Goal: Task Accomplishment & Management: Manage account settings

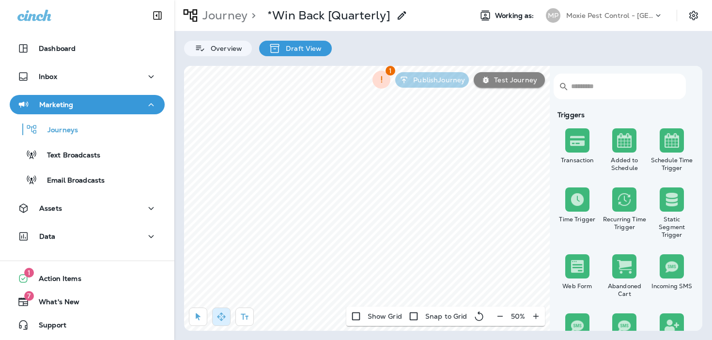
click at [239, 12] on p "Journey" at bounding box center [223, 15] width 49 height 15
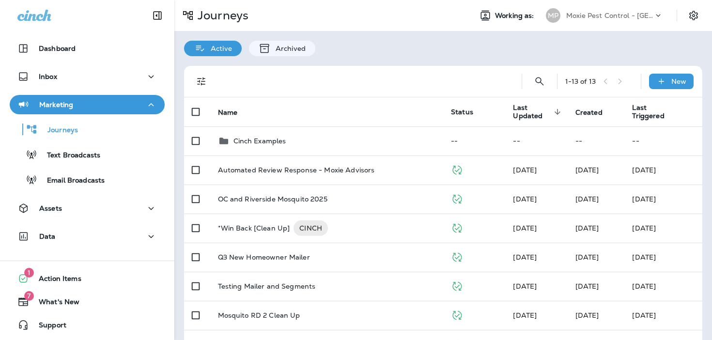
click at [599, 15] on p "Moxie Pest Control - OC Riverside" at bounding box center [609, 16] width 87 height 8
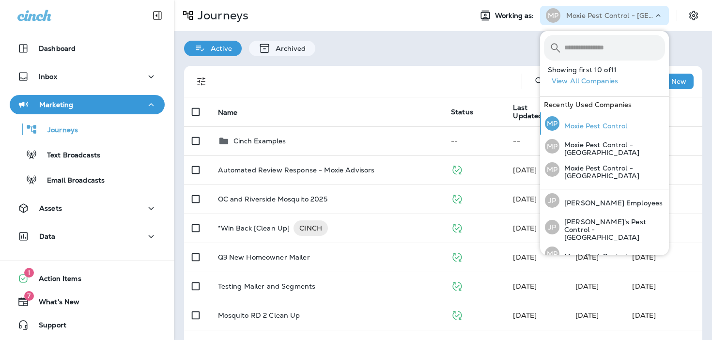
click at [595, 132] on div "MP Moxie Pest Control" at bounding box center [586, 123] width 91 height 22
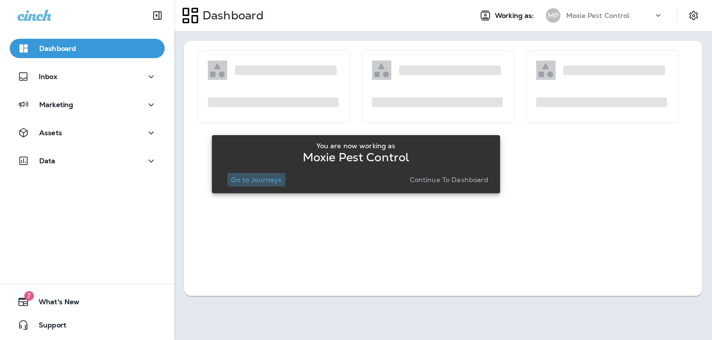
click at [229, 179] on button "Go to Journeys" at bounding box center [256, 180] width 58 height 14
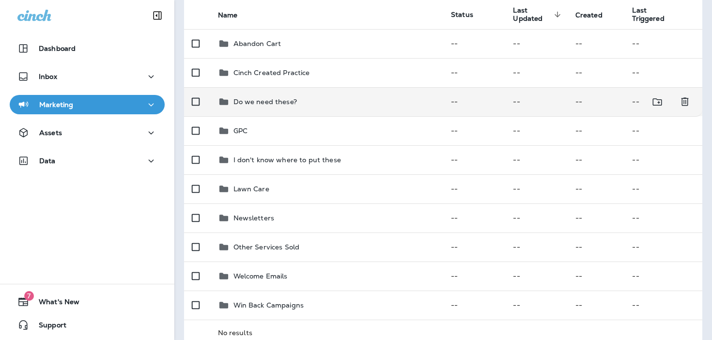
scroll to position [112, 0]
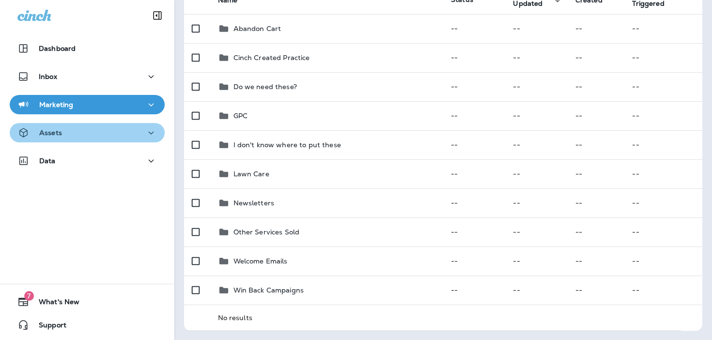
click at [134, 130] on div "Assets" at bounding box center [87, 133] width 140 height 12
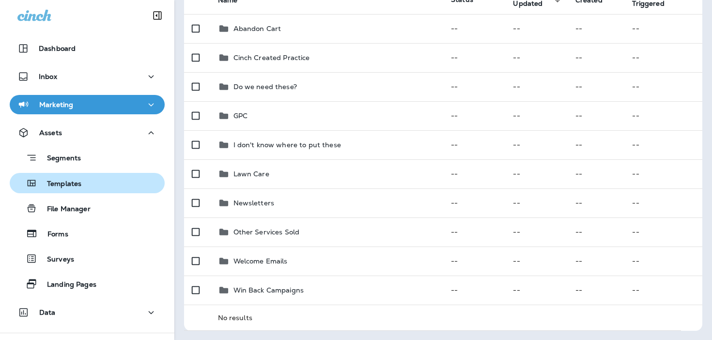
click at [94, 183] on div "Templates" at bounding box center [87, 183] width 147 height 15
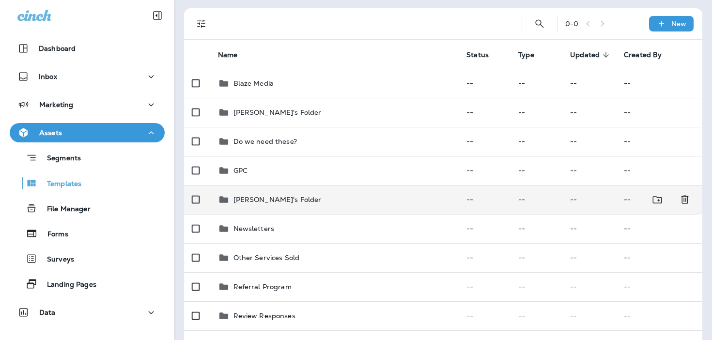
scroll to position [83, 0]
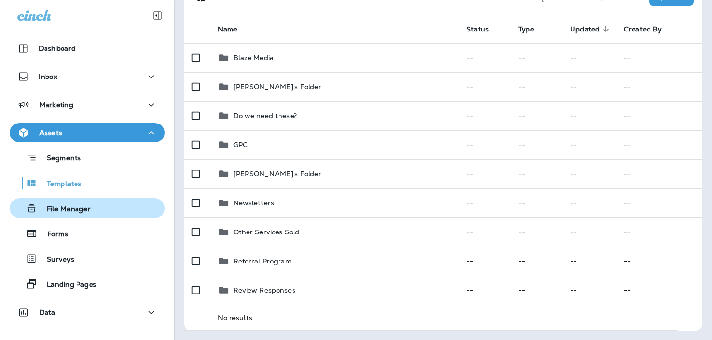
click at [128, 211] on div "File Manager" at bounding box center [87, 208] width 147 height 15
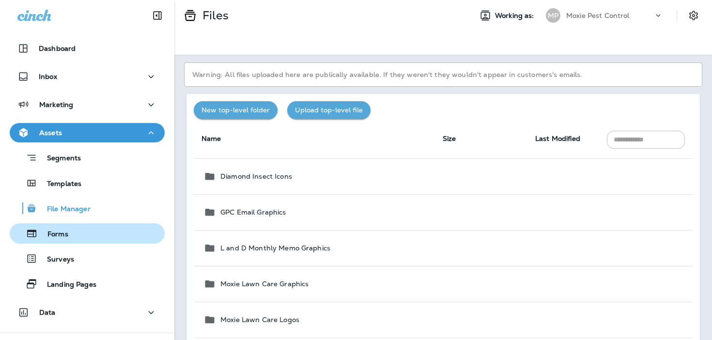
click at [99, 232] on div "Forms" at bounding box center [87, 233] width 147 height 15
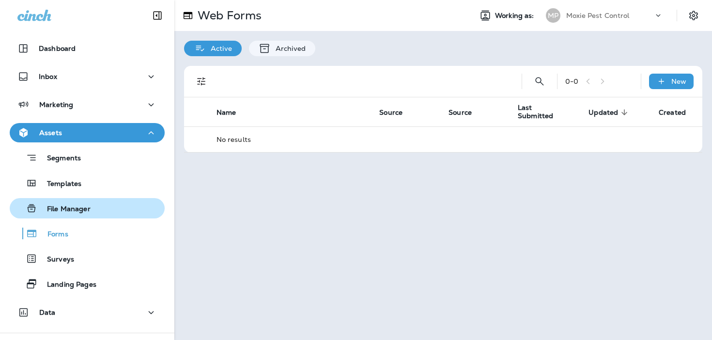
click at [117, 204] on div "File Manager" at bounding box center [87, 208] width 147 height 15
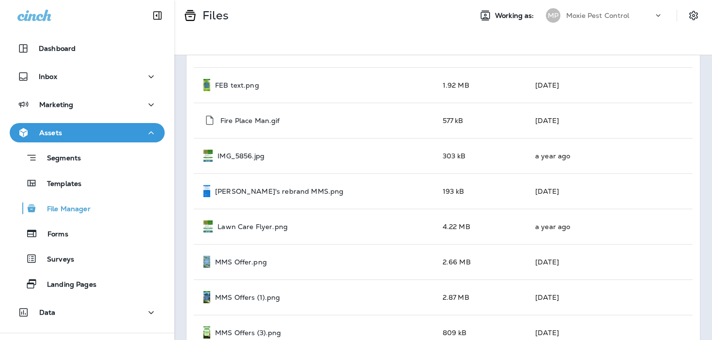
scroll to position [1000, 0]
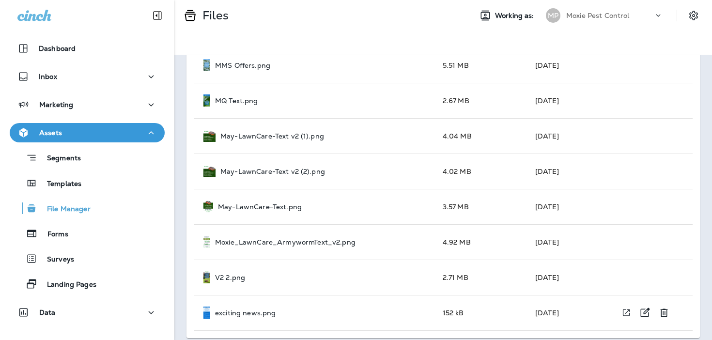
click at [289, 311] on div "exciting news.png" at bounding box center [315, 313] width 224 height 12
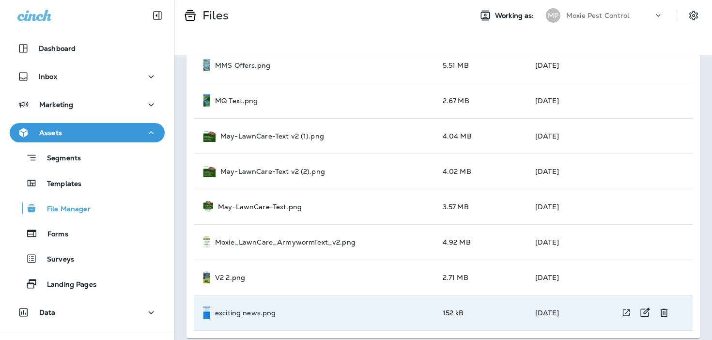
click at [289, 311] on div "exciting news.png" at bounding box center [315, 313] width 224 height 12
click at [630, 313] on icon "View file in a new window" at bounding box center [627, 313] width 10 height 10
click at [343, 281] on div "V2 2.png" at bounding box center [315, 277] width 224 height 12
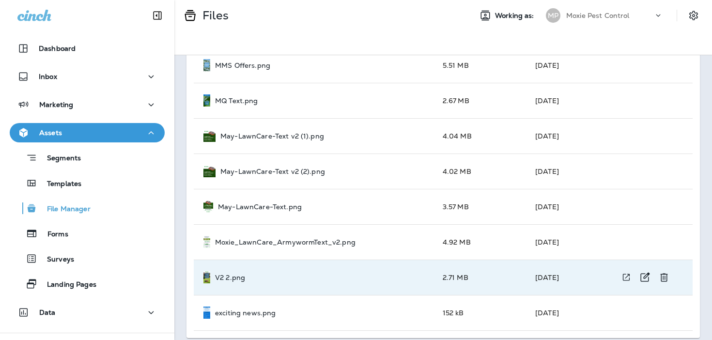
click at [343, 281] on div "V2 2.png" at bounding box center [315, 277] width 224 height 12
click at [618, 275] on button "View file in a new window" at bounding box center [626, 277] width 17 height 18
click at [624, 242] on icon "View file in a new window" at bounding box center [626, 242] width 7 height 7
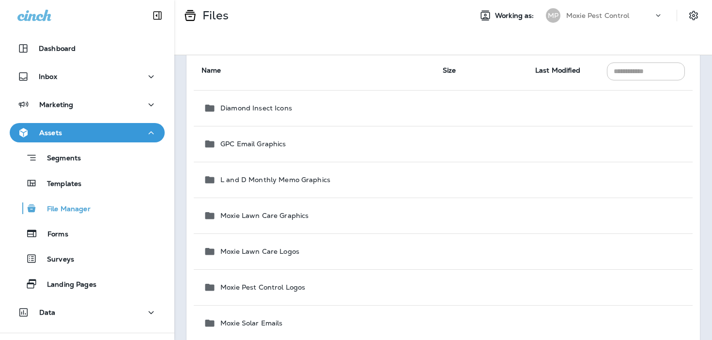
scroll to position [64, 0]
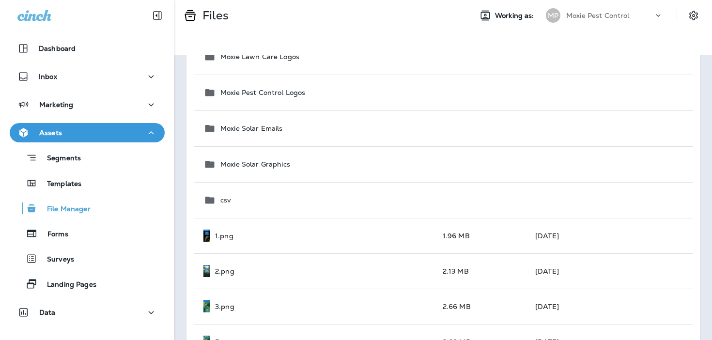
scroll to position [395, 0]
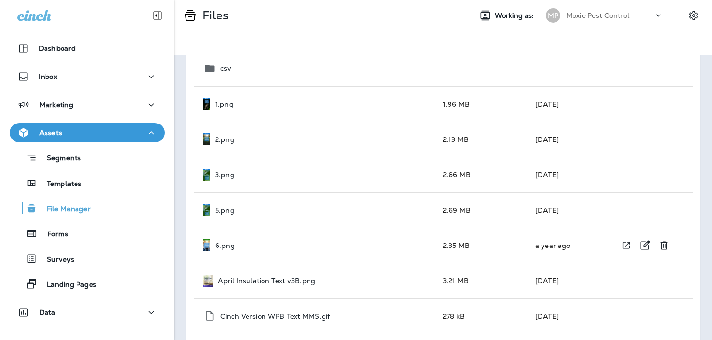
click at [420, 246] on div "6.png" at bounding box center [315, 245] width 224 height 12
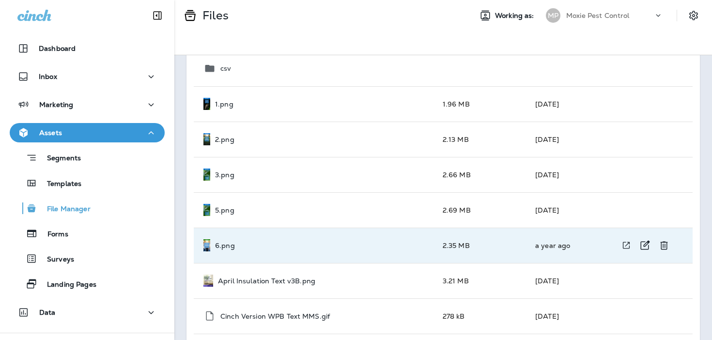
click at [420, 246] on div "6.png" at bounding box center [315, 245] width 224 height 12
click at [628, 247] on icon "View file in a new window" at bounding box center [627, 245] width 10 height 10
click at [370, 240] on div "6.png" at bounding box center [315, 245] width 224 height 12
drag, startPoint x: 369, startPoint y: 240, endPoint x: 322, endPoint y: 245, distance: 47.2
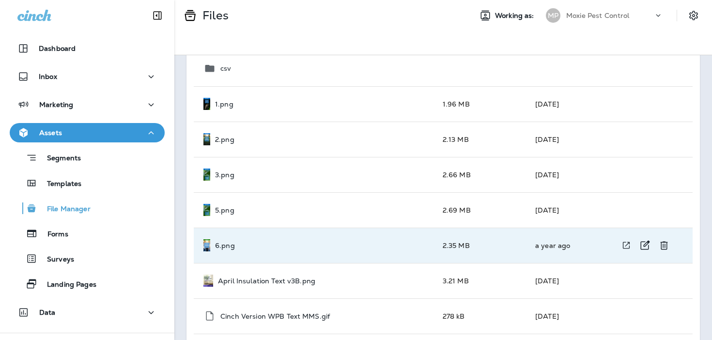
click at [324, 244] on div "6.png" at bounding box center [315, 245] width 224 height 12
click at [214, 246] on div "6.png" at bounding box center [315, 245] width 224 height 12
click at [197, 247] on td "6.png" at bounding box center [314, 245] width 241 height 35
click at [627, 248] on icon "View file in a new window" at bounding box center [626, 245] width 7 height 7
click at [648, 248] on icon "Rename 6.png" at bounding box center [645, 246] width 12 height 12
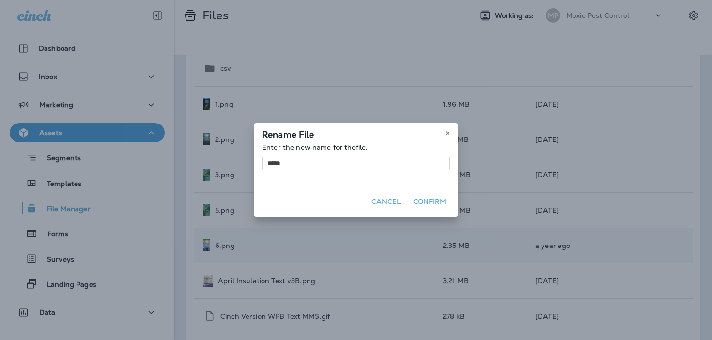
drag, startPoint x: 293, startPoint y: 163, endPoint x: 228, endPoint y: 163, distance: 64.9
click at [228, 163] on div "Rename File Enter the new name for the file . ***** Cancel Confirm" at bounding box center [356, 170] width 712 height 340
type input "**********"
click at [427, 202] on button "Confirm" at bounding box center [429, 201] width 41 height 15
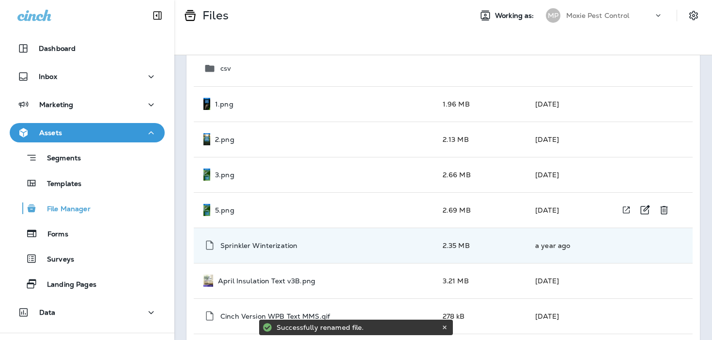
click at [293, 219] on td "5.png" at bounding box center [314, 209] width 241 height 35
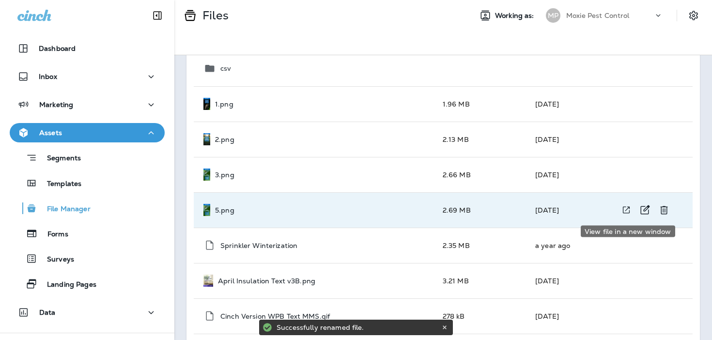
click at [621, 207] on button "View file in a new window" at bounding box center [626, 210] width 17 height 18
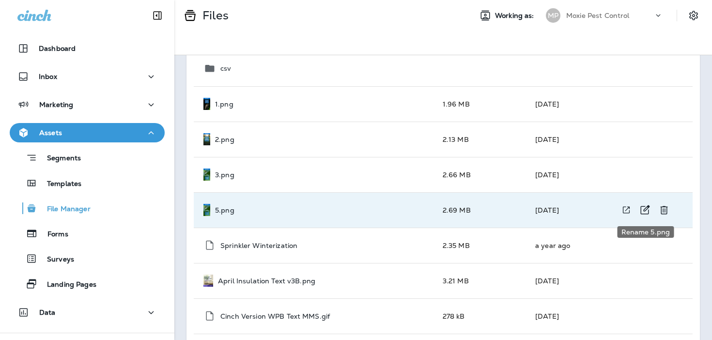
click at [647, 216] on button "Rename 5.png" at bounding box center [644, 210] width 19 height 19
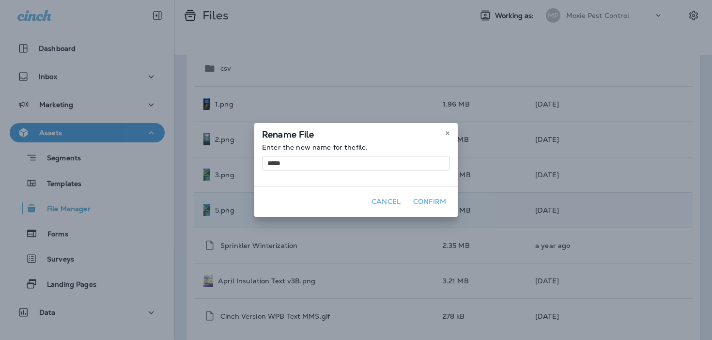
click at [288, 161] on input "*****" at bounding box center [356, 163] width 188 height 15
type input "**********"
click at [419, 197] on button "Confirm" at bounding box center [429, 201] width 41 height 15
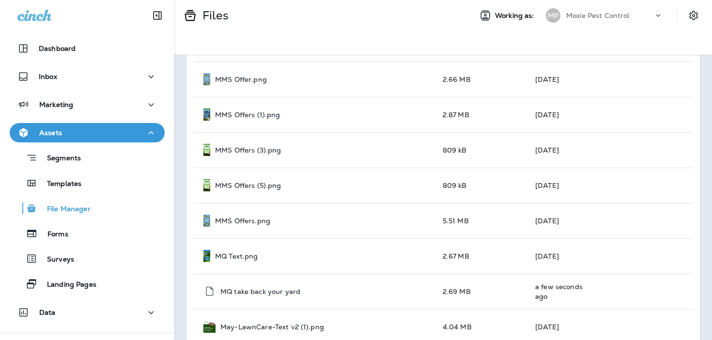
scroll to position [1000, 0]
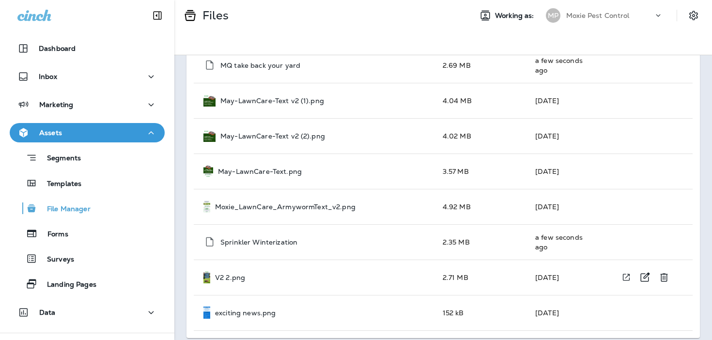
click at [624, 278] on icon "View file in a new window" at bounding box center [626, 277] width 7 height 7
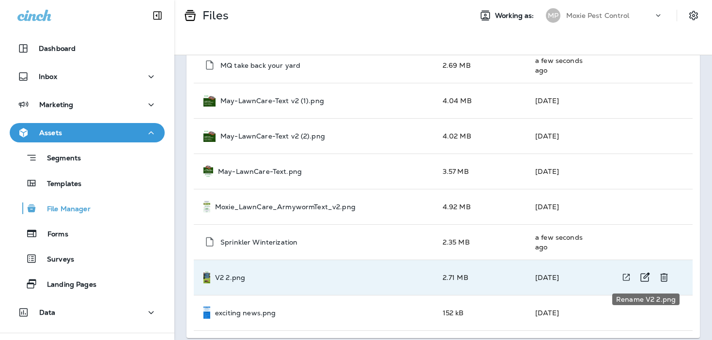
click at [647, 279] on icon "Rename V2 2.png" at bounding box center [645, 278] width 12 height 12
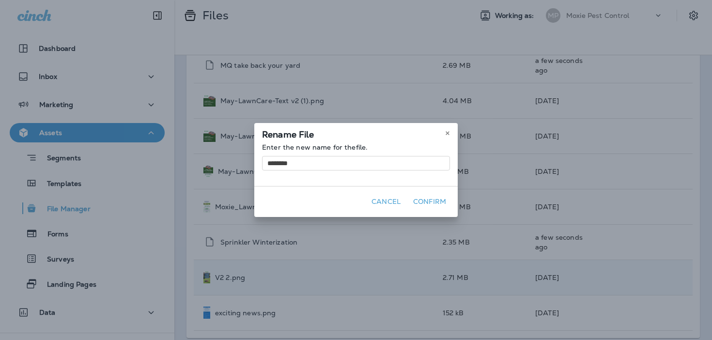
click at [286, 166] on input "********" at bounding box center [356, 163] width 188 height 15
type input "*******"
click at [442, 203] on button "Confirm" at bounding box center [429, 201] width 41 height 15
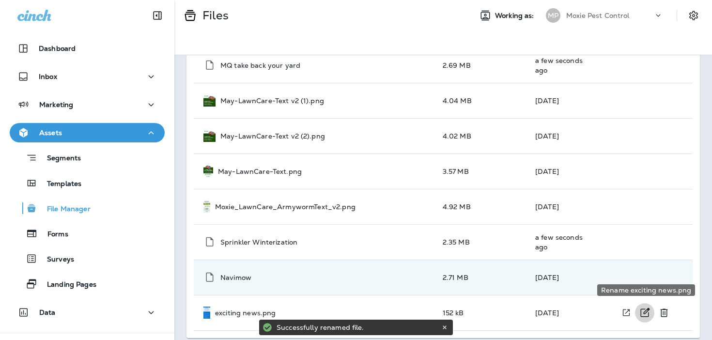
click at [641, 316] on icon "Rename exciting news.png" at bounding box center [645, 313] width 12 height 12
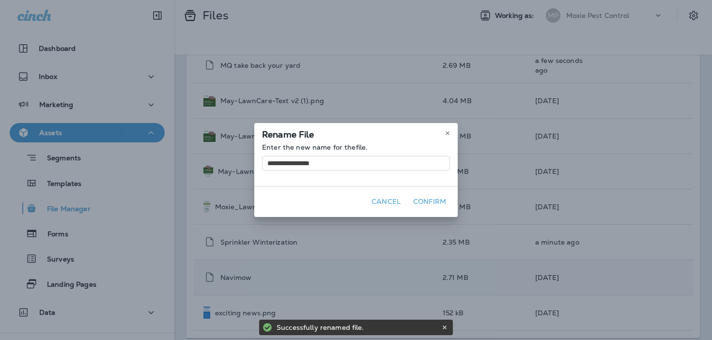
click at [302, 158] on input "**********" at bounding box center [356, 163] width 188 height 15
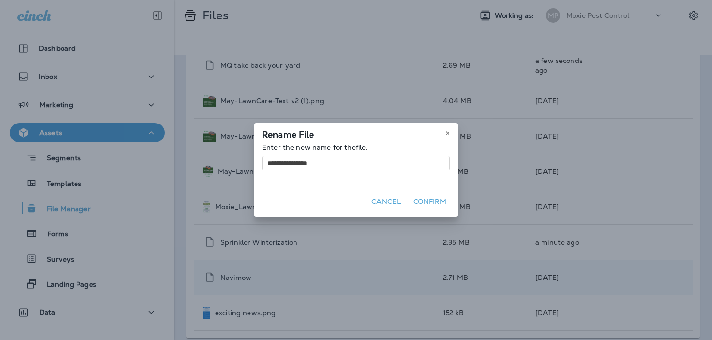
type input "**********"
click at [441, 200] on button "Confirm" at bounding box center [429, 201] width 41 height 15
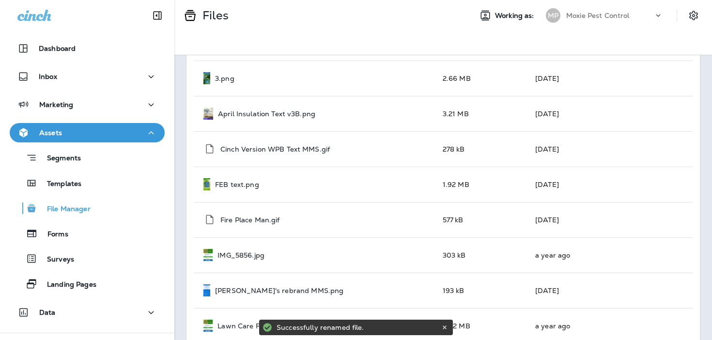
scroll to position [475, 0]
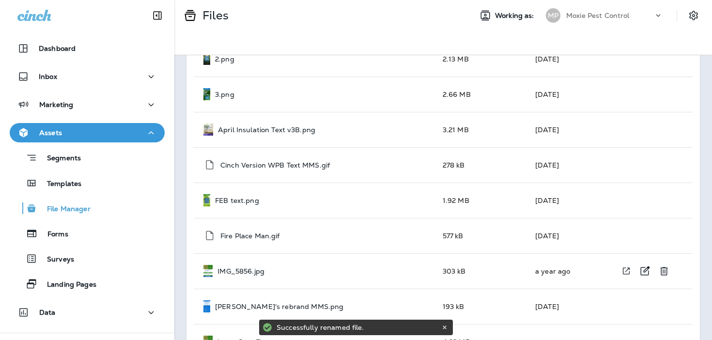
click at [338, 266] on div "IMG_5856.jpg" at bounding box center [315, 271] width 224 height 12
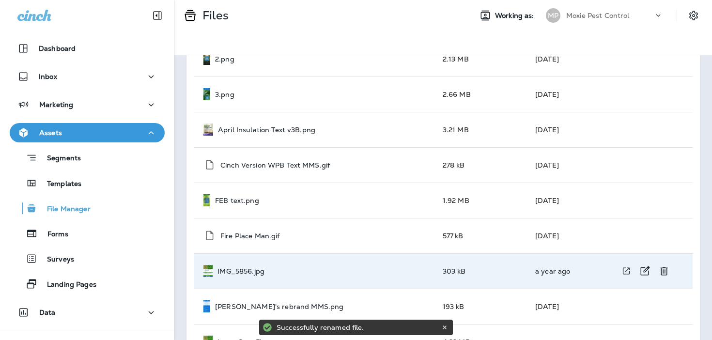
click at [338, 266] on div "IMG_5856.jpg" at bounding box center [315, 271] width 224 height 12
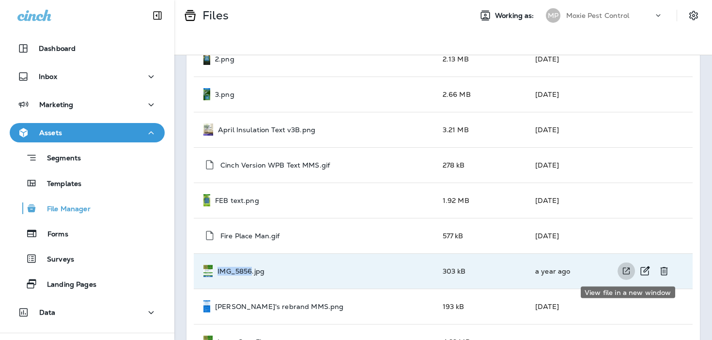
click at [622, 270] on icon "View file in a new window" at bounding box center [627, 271] width 10 height 10
click at [626, 269] on icon "View file in a new window" at bounding box center [627, 271] width 10 height 10
click at [649, 270] on icon "Rename IMG_5856.jpg" at bounding box center [645, 272] width 12 height 12
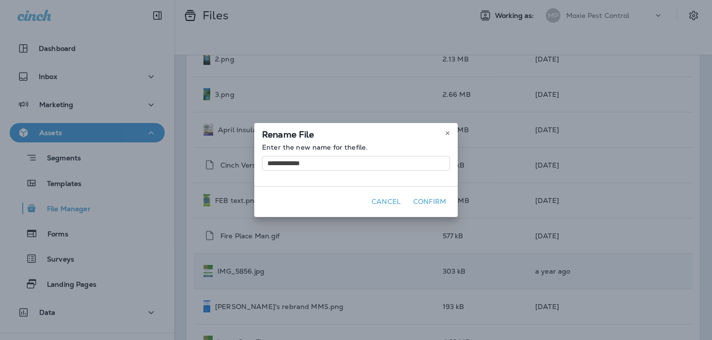
click at [332, 161] on input "**********" at bounding box center [356, 163] width 188 height 15
type input "**********"
click at [421, 196] on button "Confirm" at bounding box center [429, 201] width 41 height 15
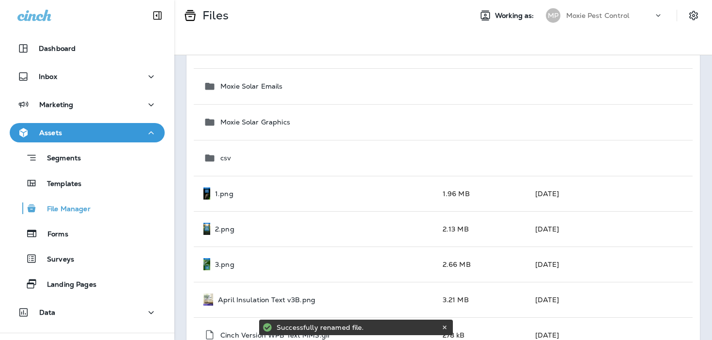
scroll to position [288, 0]
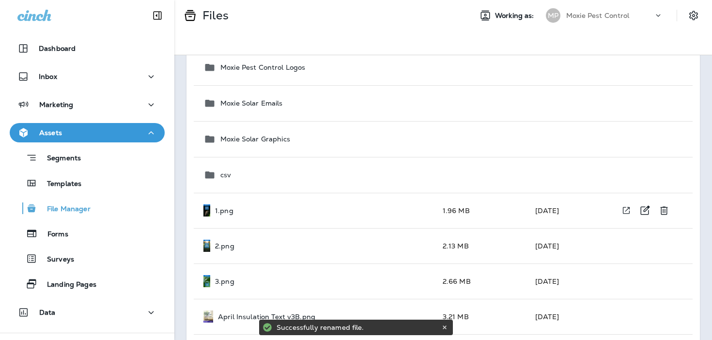
click at [425, 213] on div "1.png" at bounding box center [315, 210] width 224 height 12
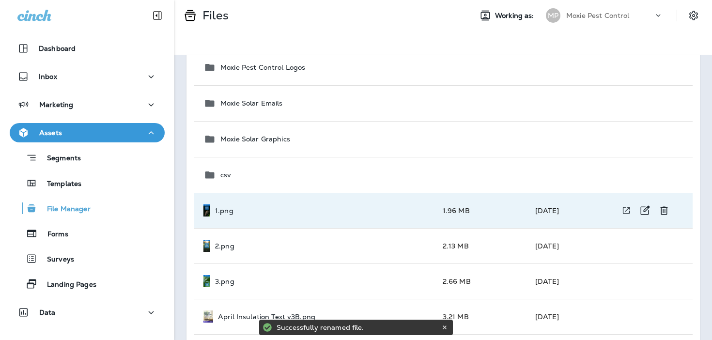
click at [625, 211] on icon "View file in a new window" at bounding box center [627, 210] width 10 height 10
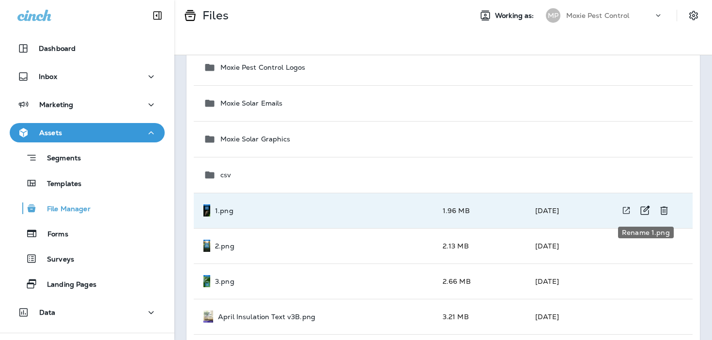
click at [643, 211] on icon "Rename 1.png" at bounding box center [645, 211] width 12 height 12
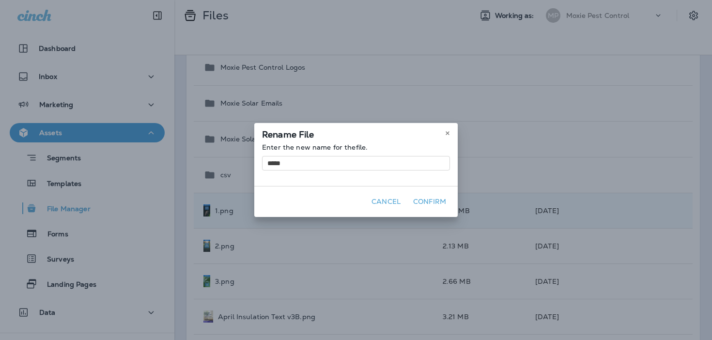
click at [364, 164] on input "*****" at bounding box center [356, 163] width 188 height 15
type input "*********"
click at [441, 201] on button "Confirm" at bounding box center [429, 201] width 41 height 15
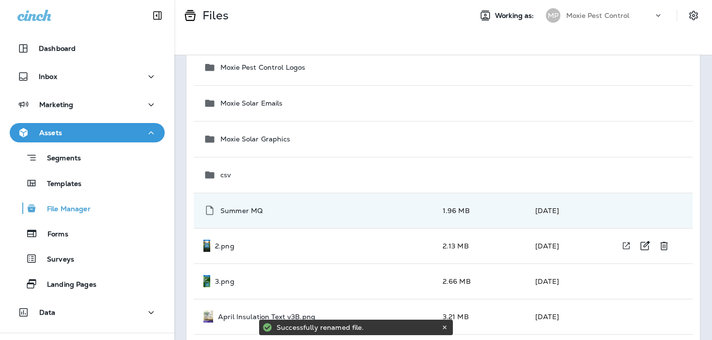
click at [326, 247] on div "2.png" at bounding box center [315, 246] width 224 height 12
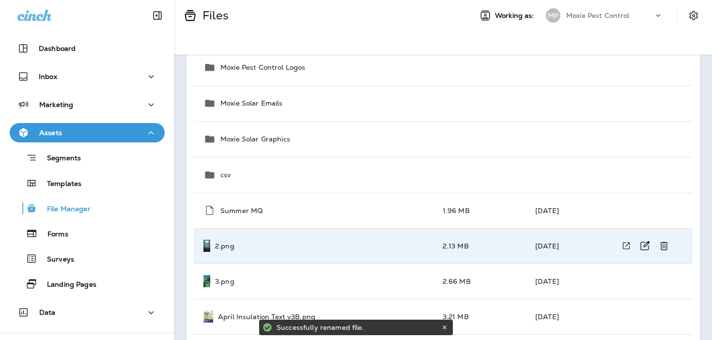
click at [326, 247] on div "2.png" at bounding box center [315, 246] width 224 height 12
click at [626, 245] on icon "View file in a new window" at bounding box center [627, 246] width 10 height 10
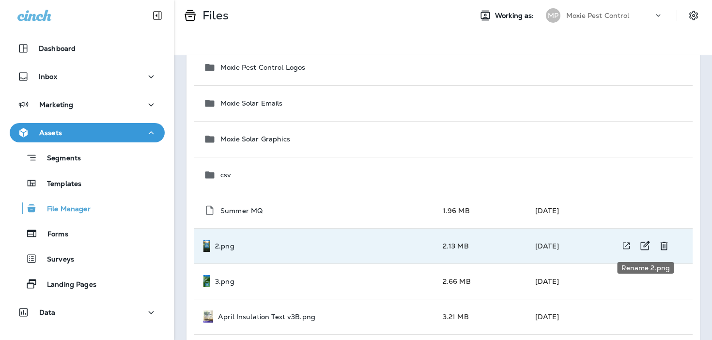
click at [648, 246] on icon "Rename 2.png" at bounding box center [645, 246] width 12 height 12
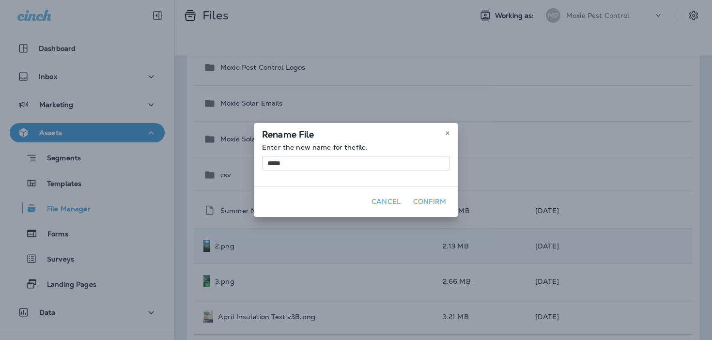
click at [324, 164] on input "*****" at bounding box center [356, 163] width 188 height 15
type input "**********"
click at [438, 200] on button "Confirm" at bounding box center [429, 201] width 41 height 15
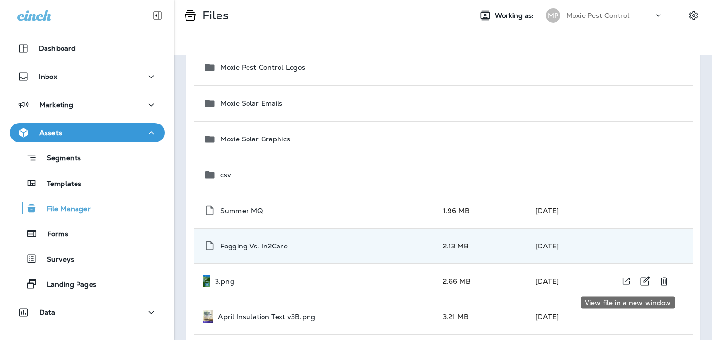
click at [624, 280] on icon "View file in a new window" at bounding box center [626, 281] width 7 height 7
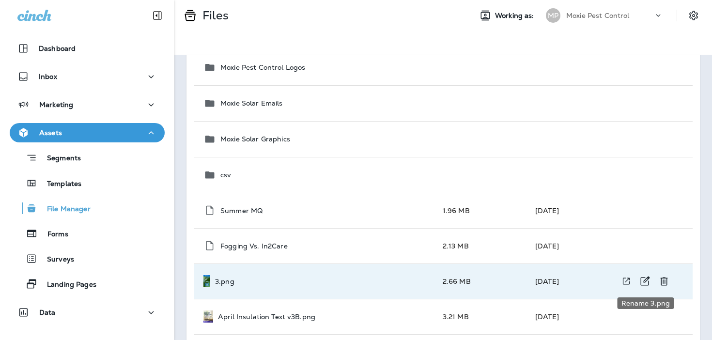
click at [647, 280] on icon "Rename 3.png" at bounding box center [645, 280] width 9 height 9
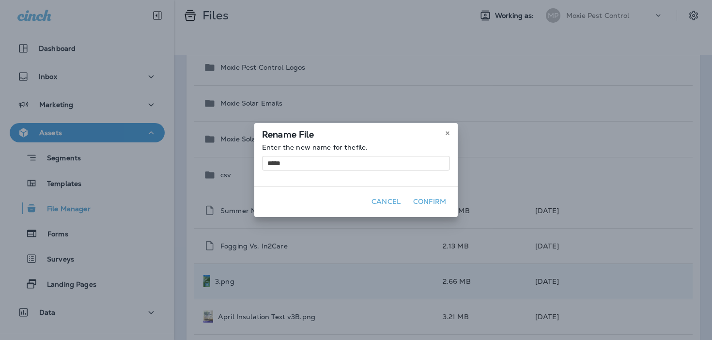
click at [371, 164] on input "*****" at bounding box center [356, 163] width 188 height 15
type input "**********"
click at [442, 204] on button "Confirm" at bounding box center [429, 201] width 41 height 15
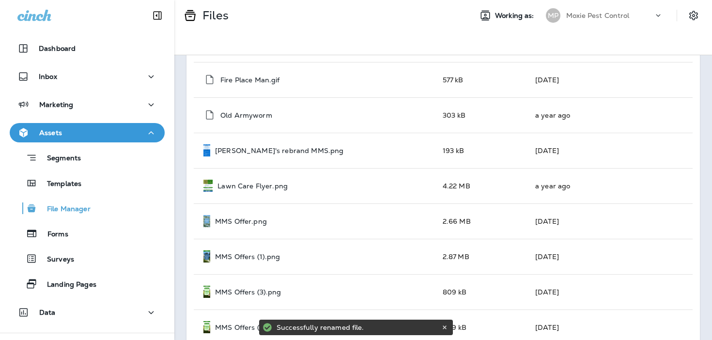
scroll to position [632, 0]
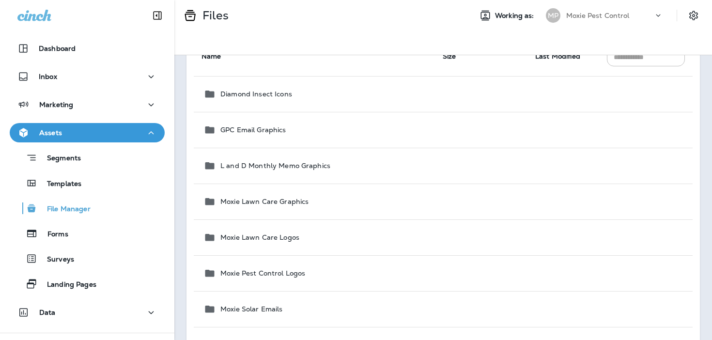
scroll to position [18, 0]
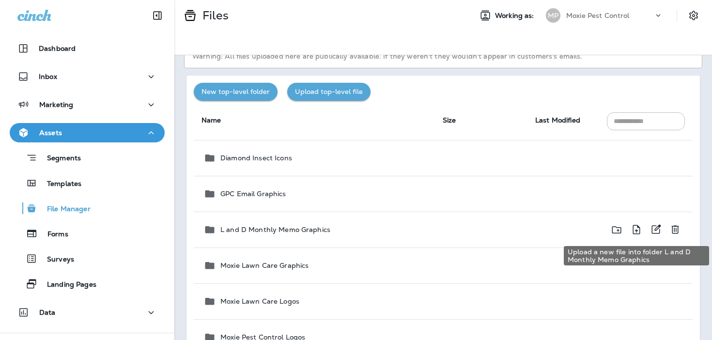
click at [637, 230] on icon "Upload a new file into folder L and D Monthly Memo Graphics" at bounding box center [636, 229] width 7 height 9
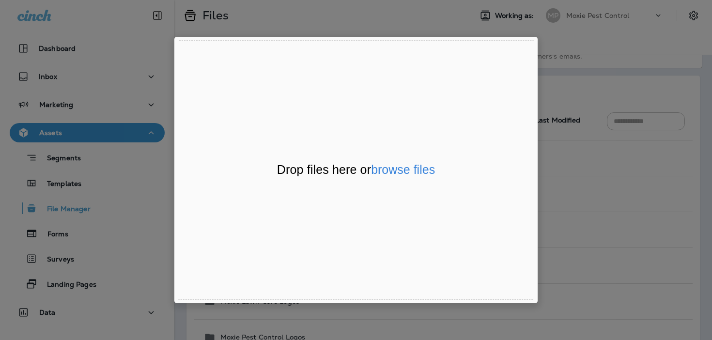
click at [617, 233] on div "File Uploader Window (Press escape to close)" at bounding box center [356, 170] width 712 height 340
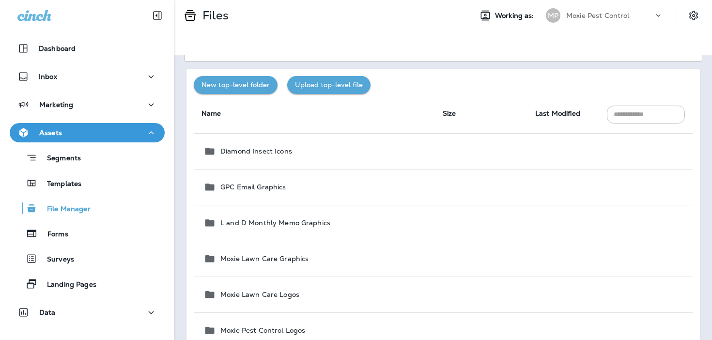
scroll to position [22, 0]
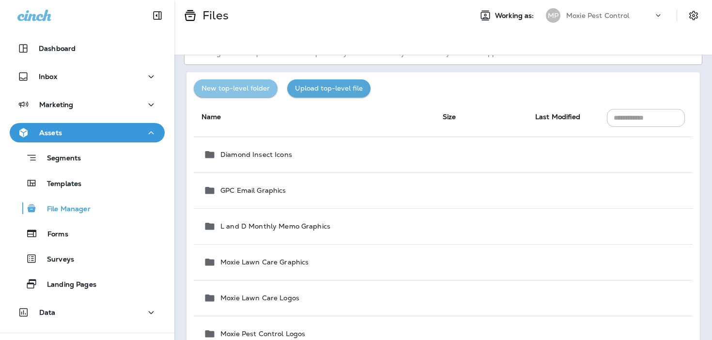
click at [257, 89] on button "New top-level folder" at bounding box center [236, 88] width 84 height 18
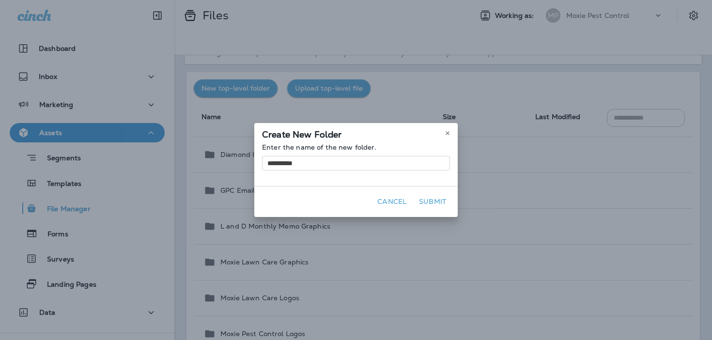
type input "**********"
click at [435, 208] on button "Submit" at bounding box center [432, 201] width 35 height 15
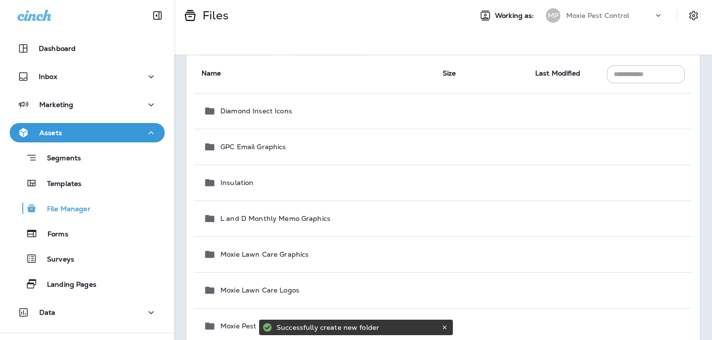
scroll to position [95, 0]
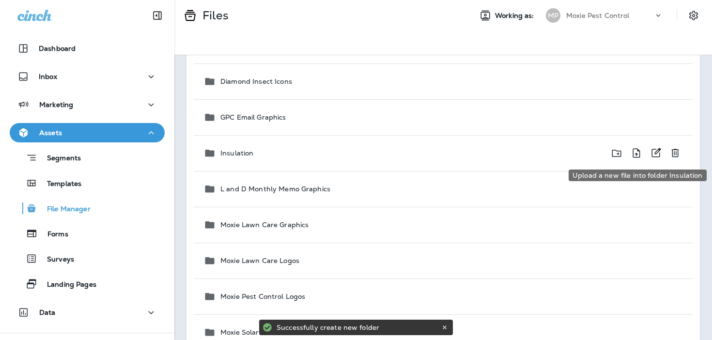
click at [639, 152] on icon "Upload a new file into folder Insulation" at bounding box center [637, 153] width 12 height 12
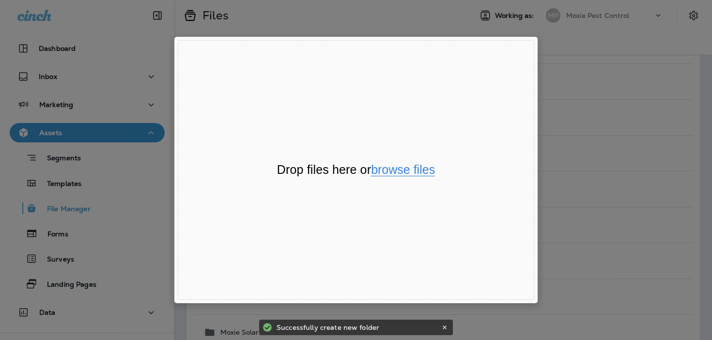
click at [395, 166] on button "browse files" at bounding box center [403, 170] width 64 height 13
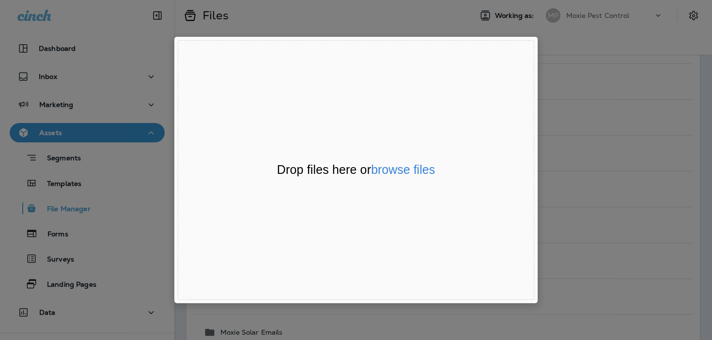
click at [600, 176] on div "File Uploader Window (Press escape to close)" at bounding box center [356, 170] width 712 height 340
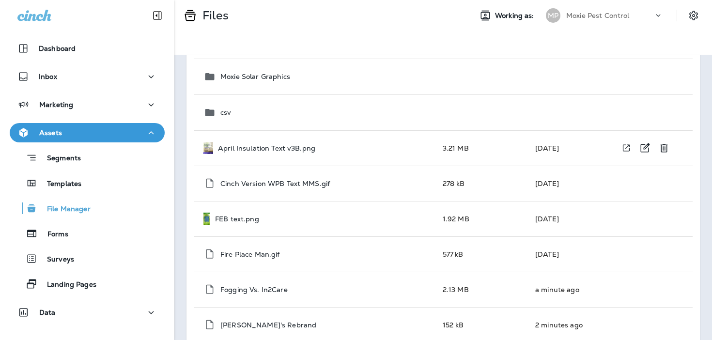
scroll to position [360, 0]
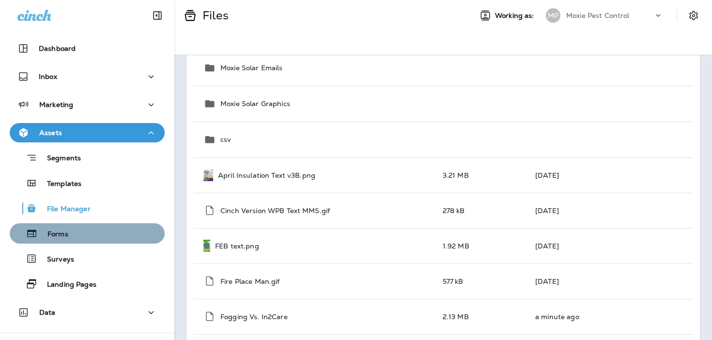
click at [92, 235] on div "Forms" at bounding box center [87, 233] width 147 height 15
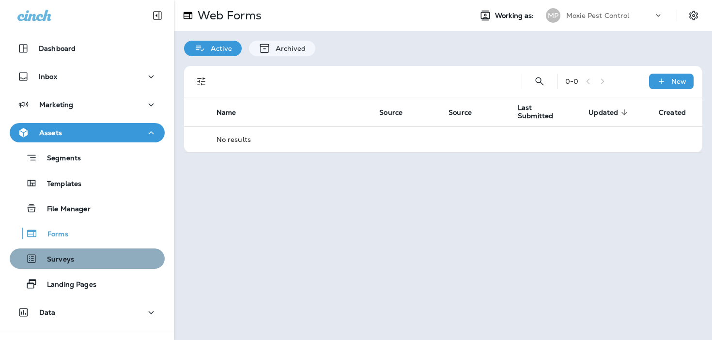
click at [85, 261] on div "Surveys" at bounding box center [87, 258] width 147 height 15
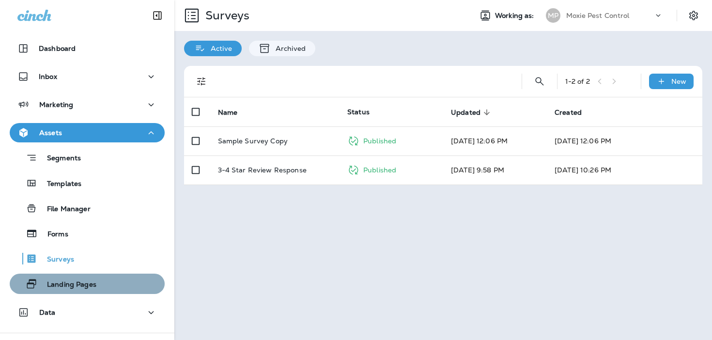
click at [79, 281] on p "Landing Pages" at bounding box center [66, 285] width 59 height 9
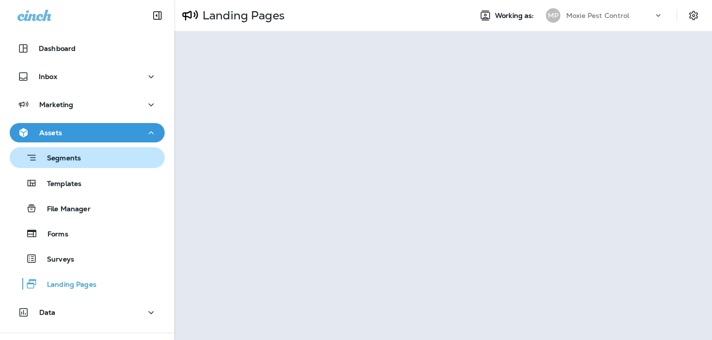
click at [107, 155] on div "Segments" at bounding box center [87, 157] width 147 height 15
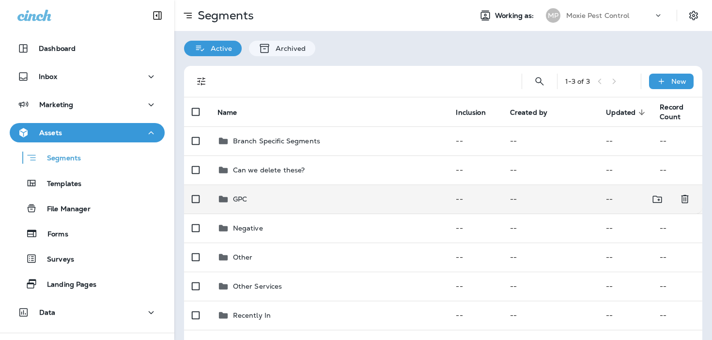
scroll to position [145, 0]
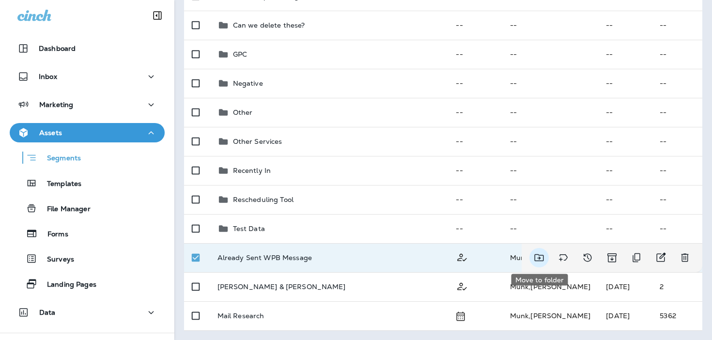
click at [542, 257] on icon "Move to folder" at bounding box center [539, 258] width 12 height 12
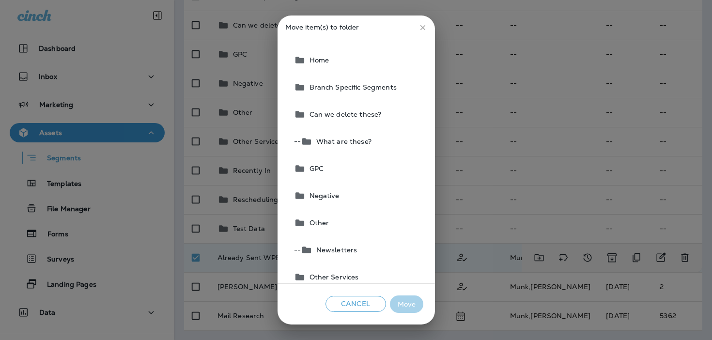
scroll to position [0, 0]
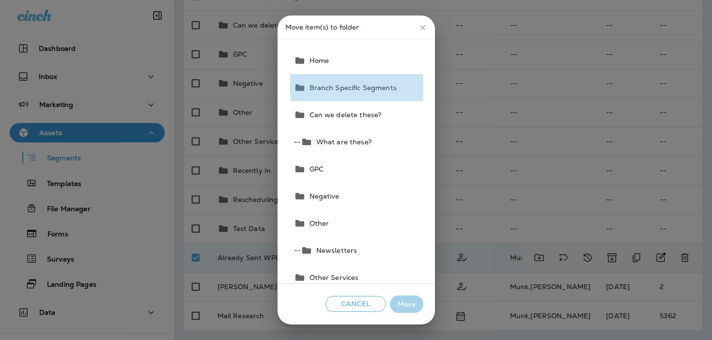
click at [373, 93] on button "Branch Specific Segments" at bounding box center [356, 87] width 133 height 27
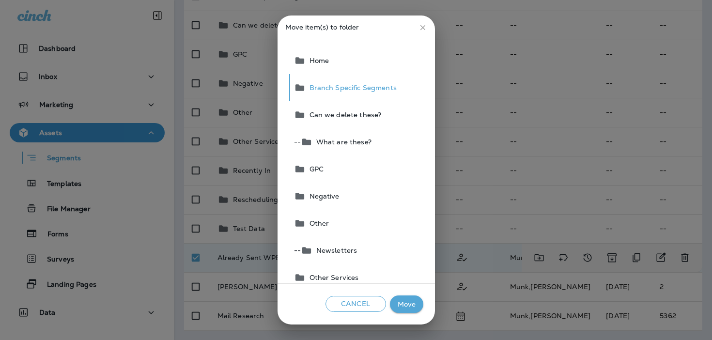
click at [400, 301] on button "Move" at bounding box center [406, 305] width 33 height 18
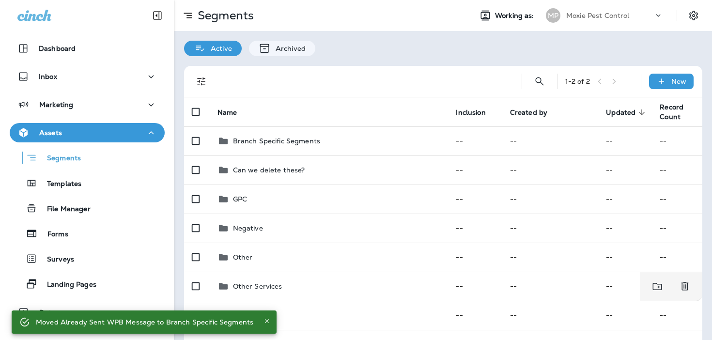
scroll to position [116, 0]
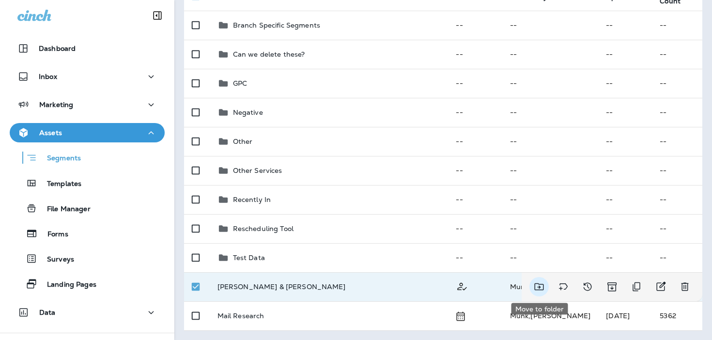
click at [535, 288] on icon "Move to folder" at bounding box center [538, 286] width 9 height 7
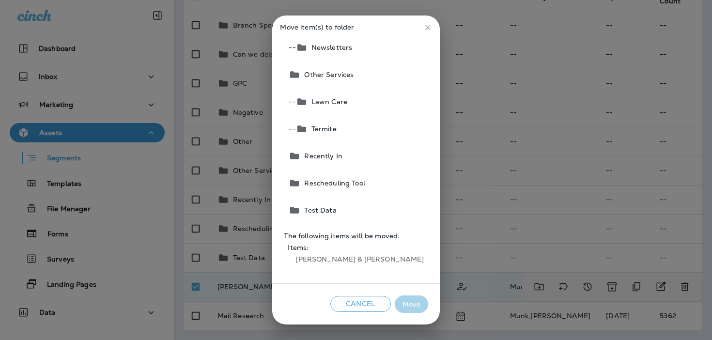
scroll to position [169, 0]
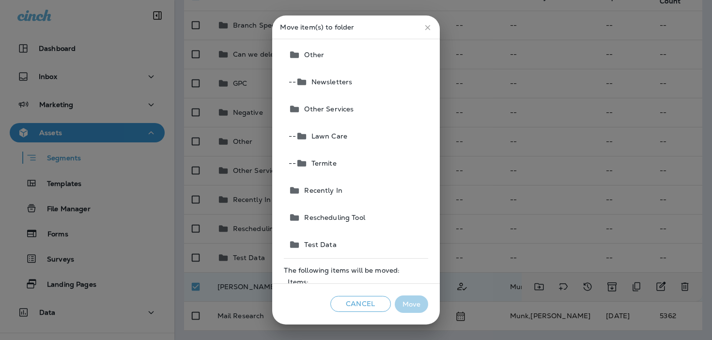
click at [341, 58] on button "Other" at bounding box center [356, 54] width 143 height 27
click at [329, 242] on span "Test Data" at bounding box center [318, 245] width 36 height 8
click at [402, 303] on button "Move" at bounding box center [411, 305] width 33 height 18
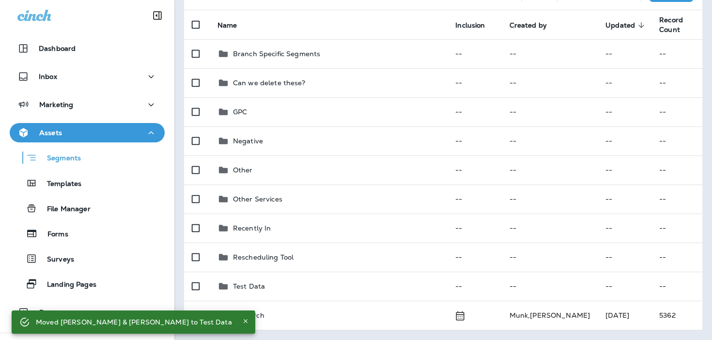
scroll to position [87, 0]
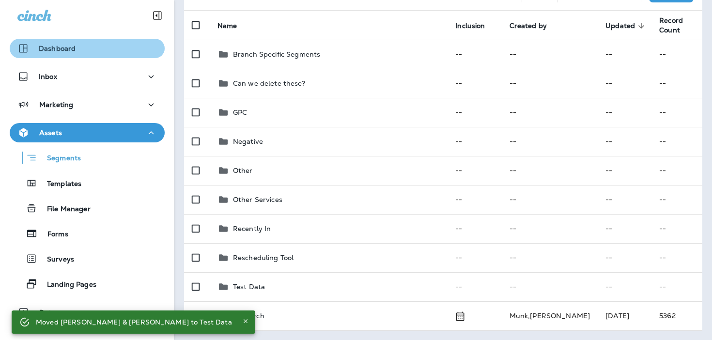
click at [99, 56] on button "Dashboard" at bounding box center [87, 48] width 155 height 19
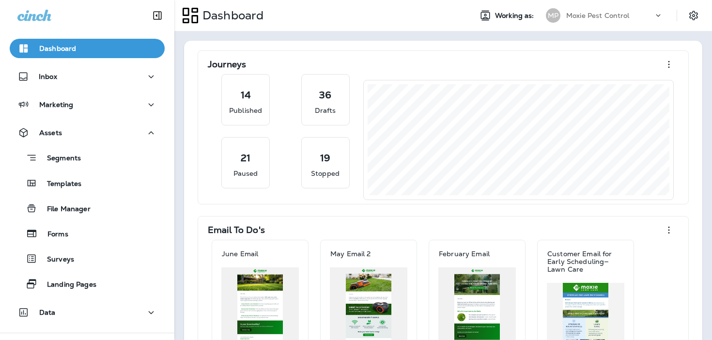
click at [118, 44] on div "Dashboard" at bounding box center [87, 49] width 140 height 12
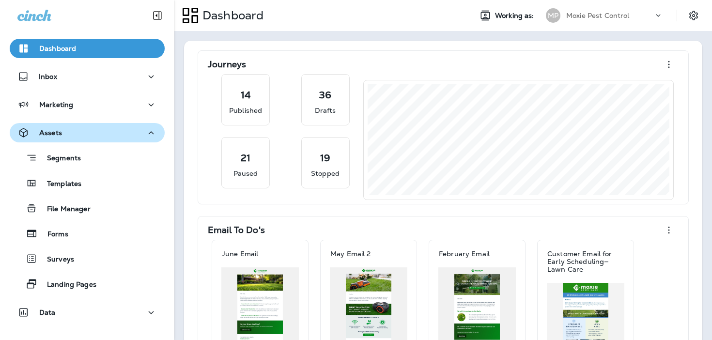
click at [101, 130] on div "Assets" at bounding box center [87, 133] width 140 height 12
